Goal: Find specific page/section: Find specific page/section

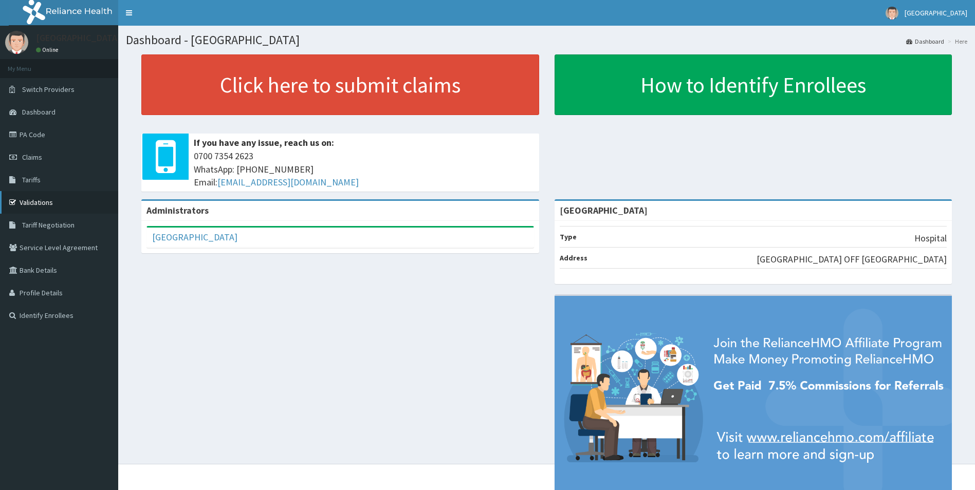
click at [52, 199] on link "Validations" at bounding box center [59, 202] width 118 height 23
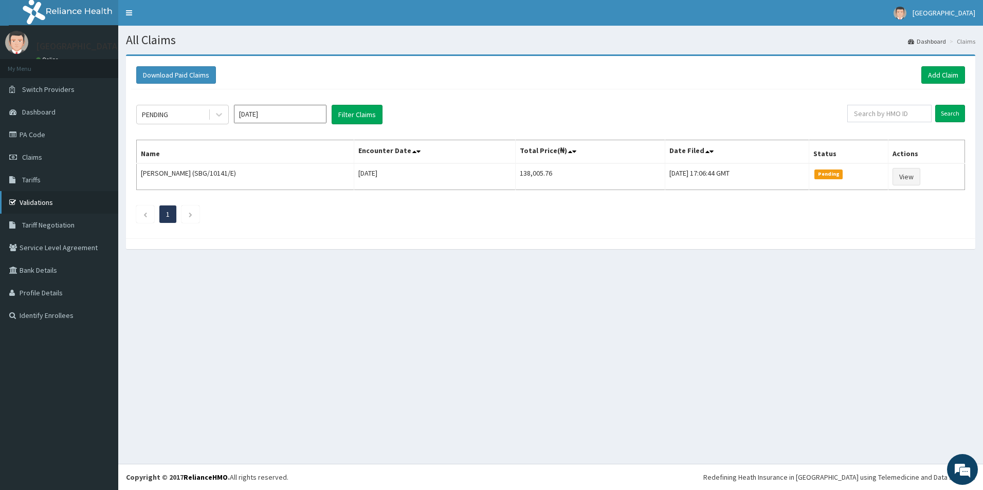
click at [36, 202] on link "Validations" at bounding box center [59, 202] width 118 height 23
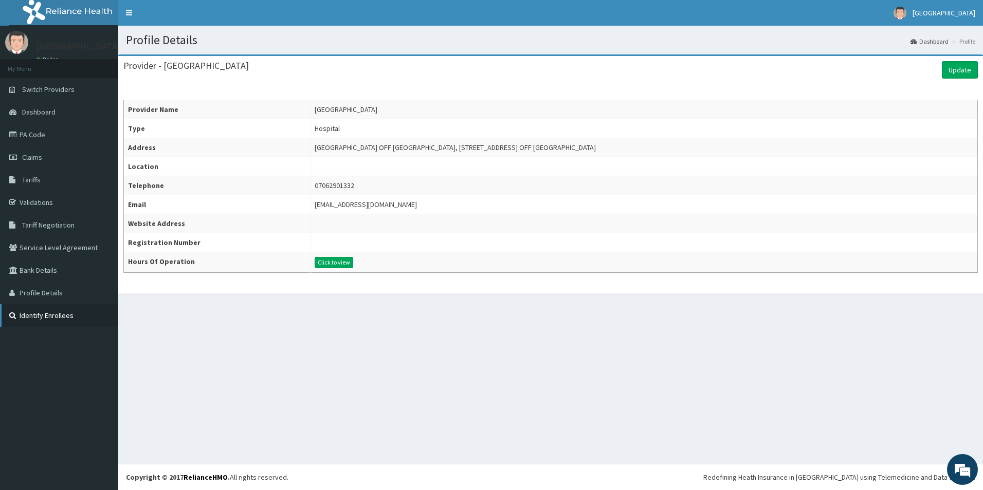
click at [34, 315] on link "Identify Enrollees" at bounding box center [59, 315] width 118 height 23
